Goal: Task Accomplishment & Management: Manage account settings

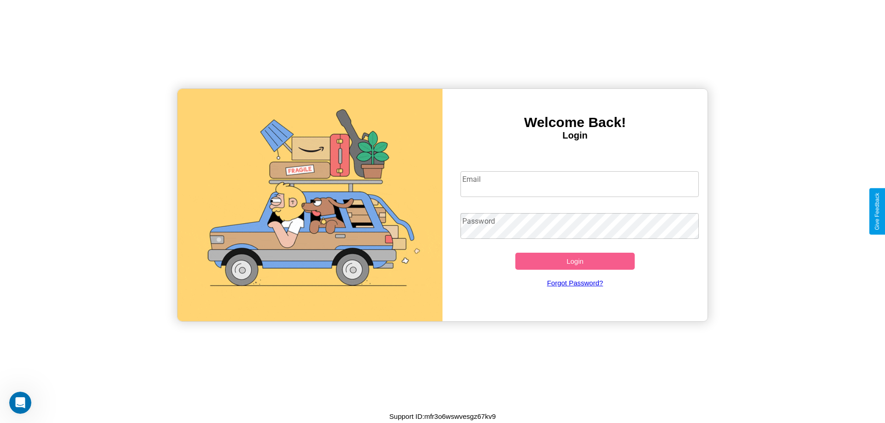
click at [579, 184] on input "Email" at bounding box center [579, 184] width 239 height 26
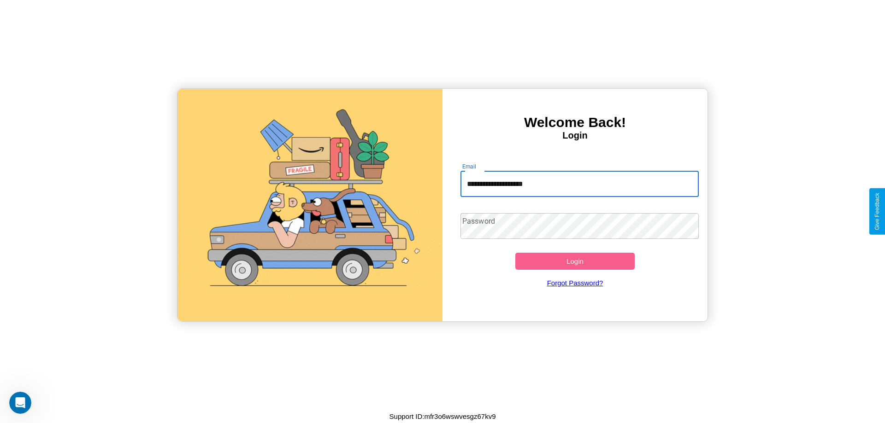
type input "**********"
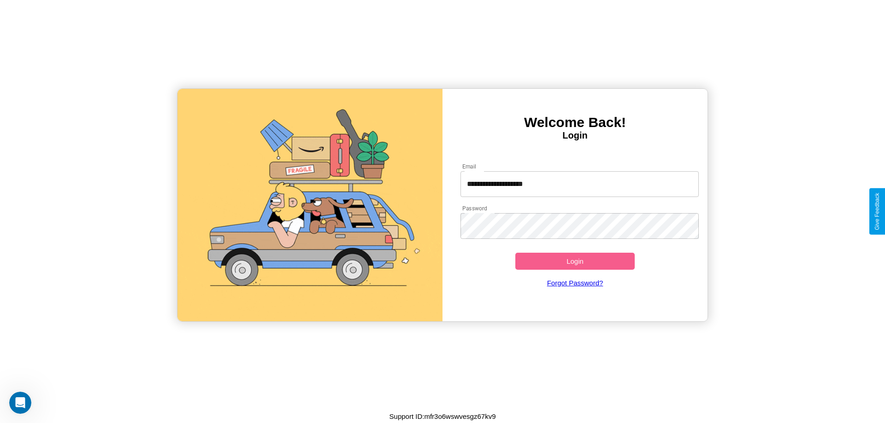
click at [575, 261] on button "Login" at bounding box center [574, 261] width 119 height 17
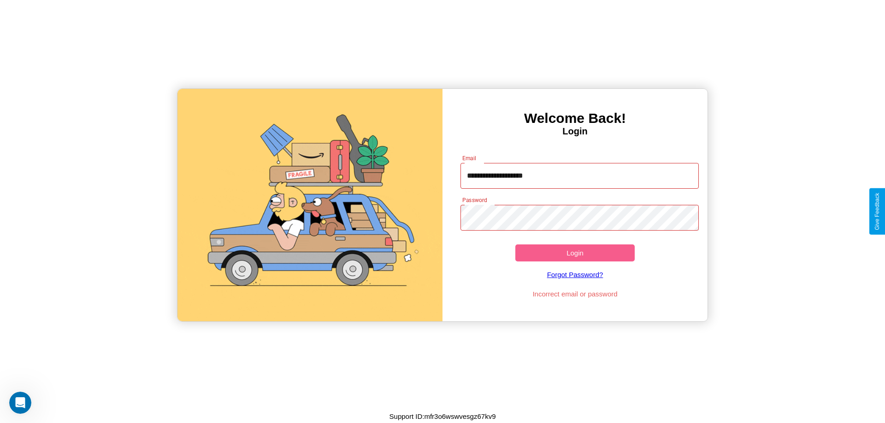
click at [575, 253] on button "Login" at bounding box center [574, 253] width 119 height 17
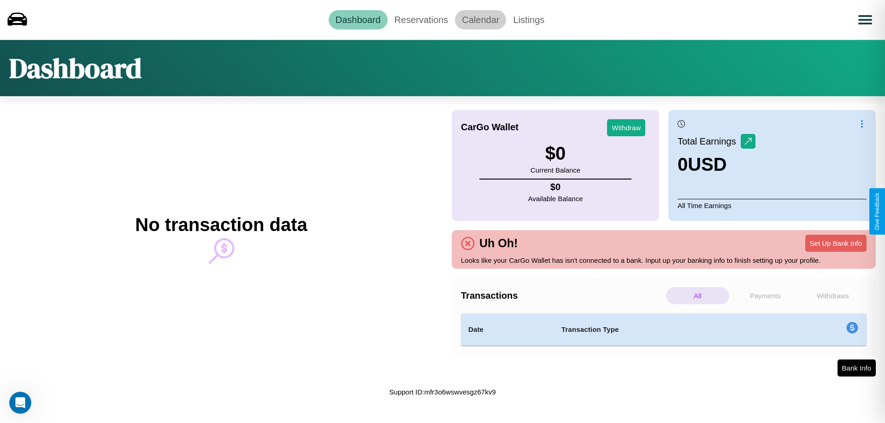
click at [480, 19] on link "Calendar" at bounding box center [480, 19] width 51 height 19
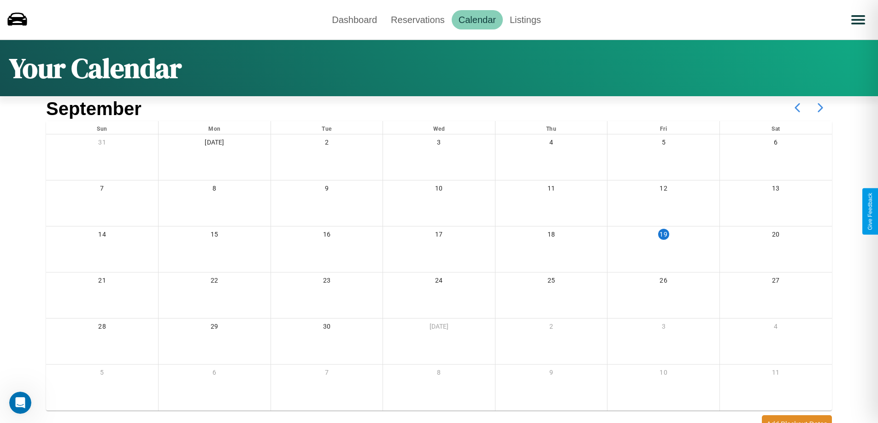
click at [820, 108] on icon at bounding box center [820, 107] width 23 height 23
click at [417, 19] on link "Reservations" at bounding box center [418, 19] width 68 height 19
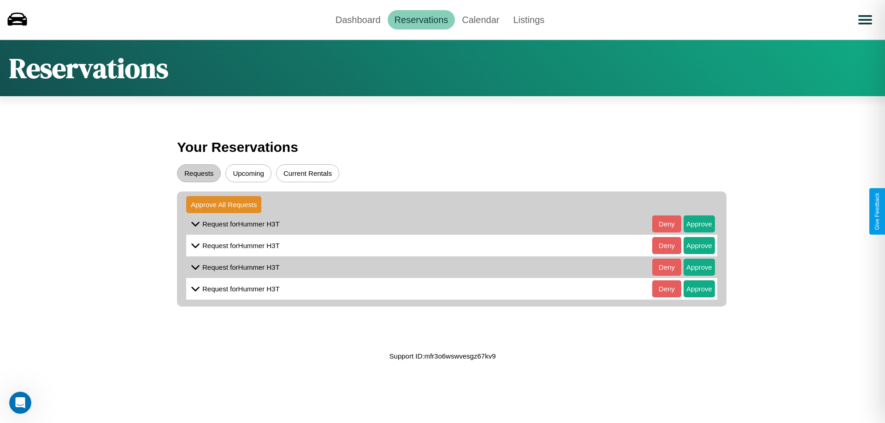
click at [307, 173] on button "Current Rentals" at bounding box center [307, 174] width 63 height 18
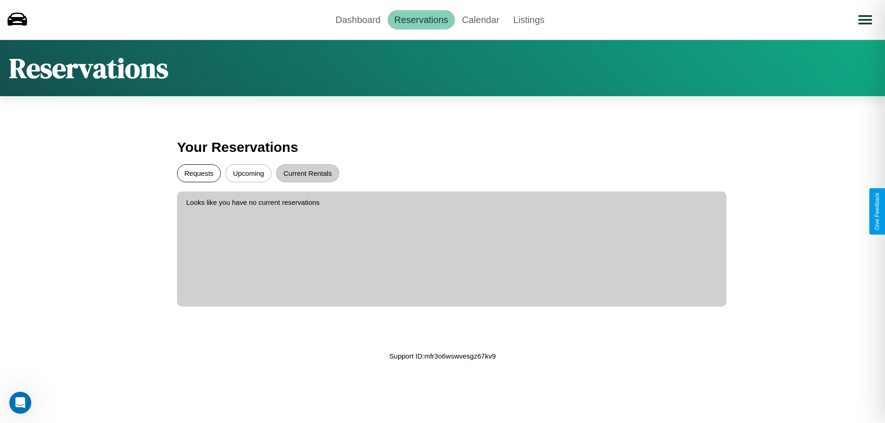
click at [199, 173] on button "Requests" at bounding box center [199, 174] width 44 height 18
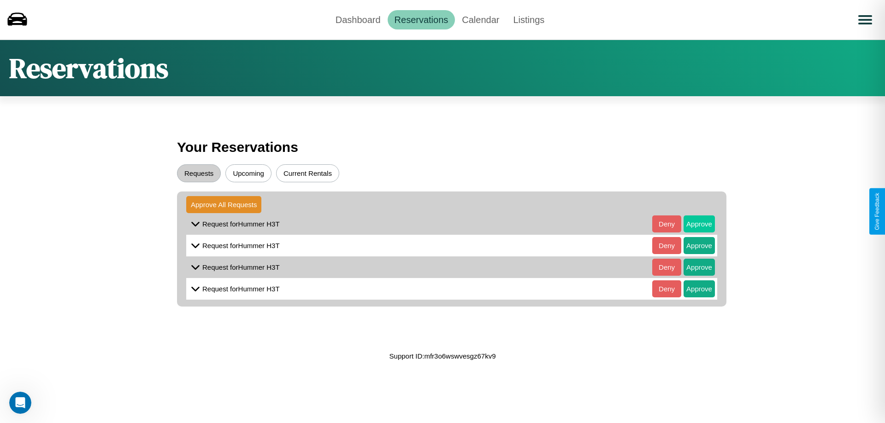
click at [692, 224] on button "Approve" at bounding box center [698, 224] width 31 height 17
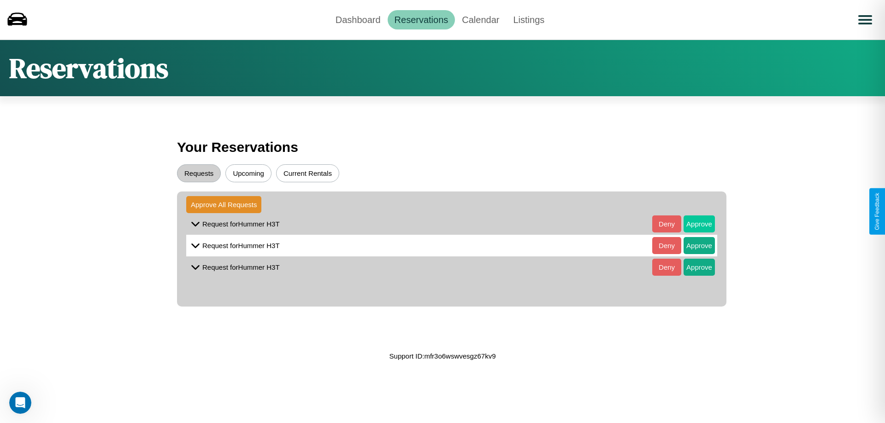
click at [692, 224] on button "Approve" at bounding box center [698, 224] width 31 height 17
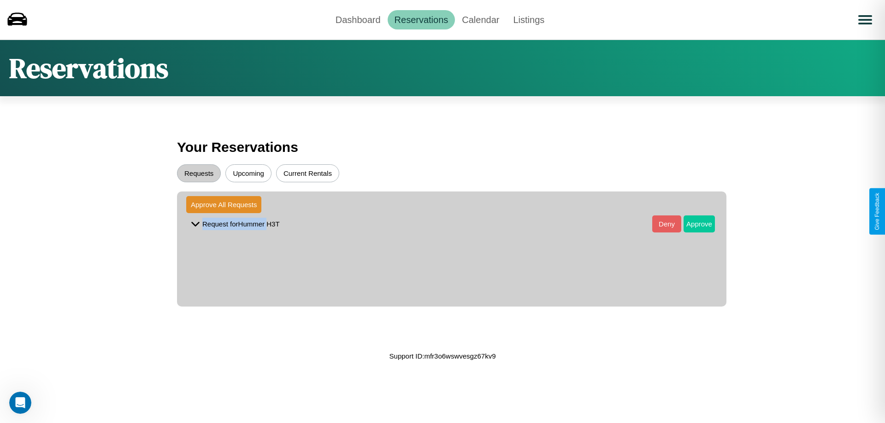
click at [692, 224] on button "Approve" at bounding box center [698, 224] width 31 height 17
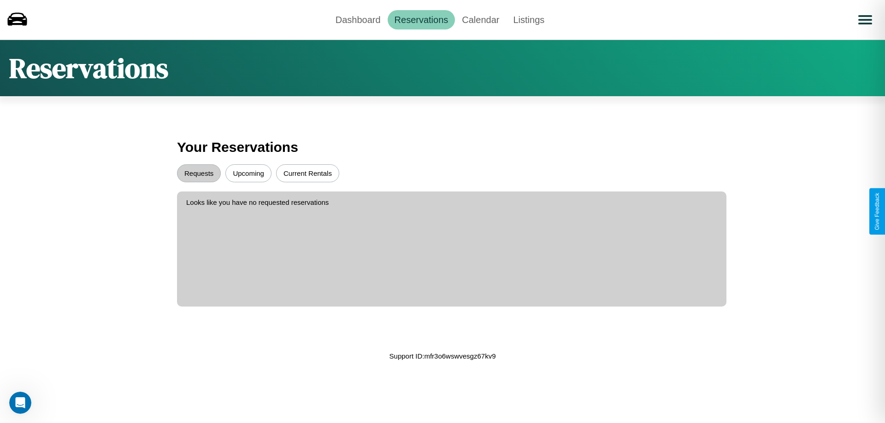
click at [248, 173] on button "Upcoming" at bounding box center [248, 174] width 46 height 18
